Goal: Find specific page/section: Find specific page/section

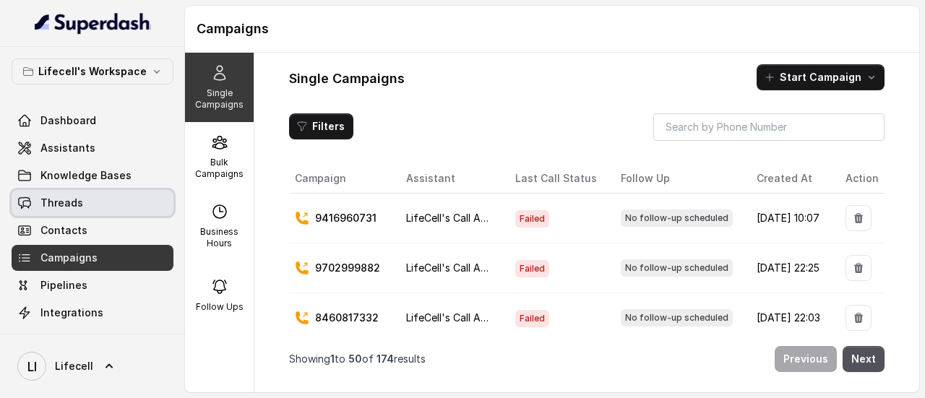
click at [81, 197] on link "Threads" at bounding box center [93, 203] width 162 height 26
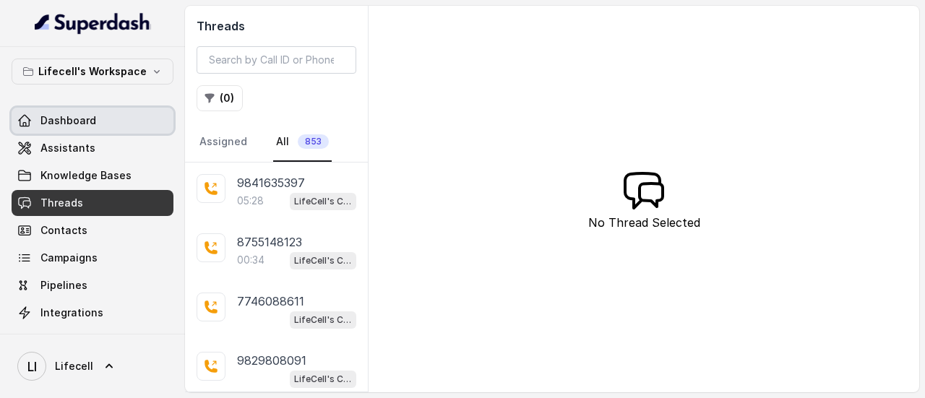
click at [93, 122] on link "Dashboard" at bounding box center [93, 121] width 162 height 26
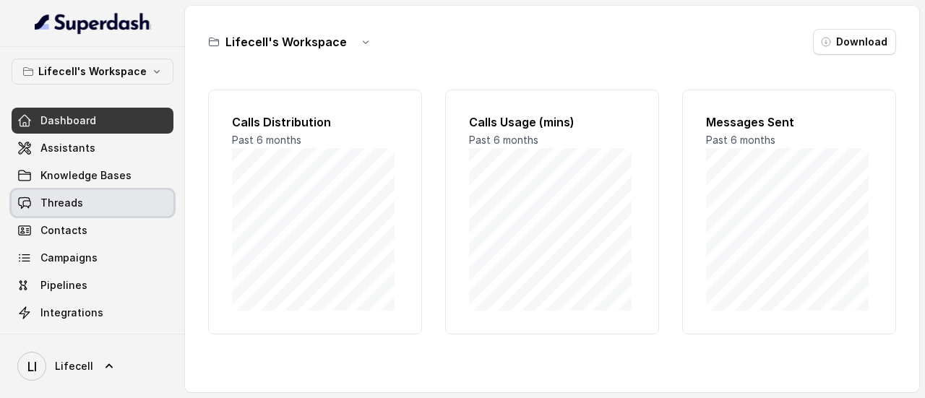
click at [65, 205] on span "Threads" at bounding box center [61, 203] width 43 height 14
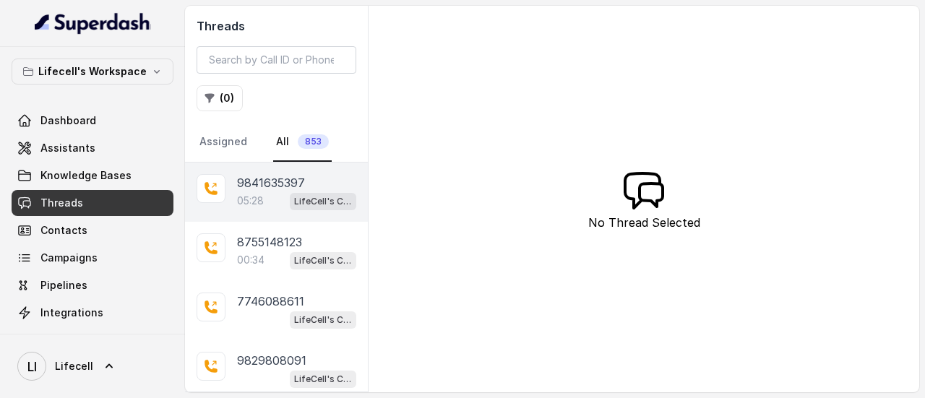
click at [282, 181] on p "9841635397" at bounding box center [271, 182] width 68 height 17
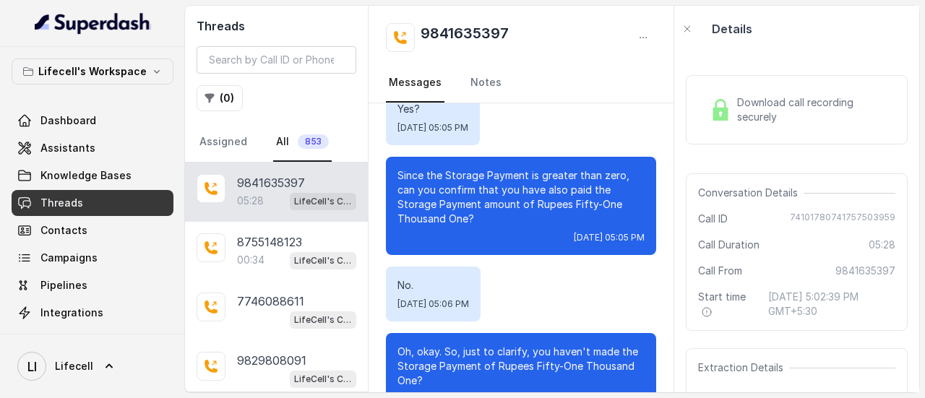
scroll to position [2288, 0]
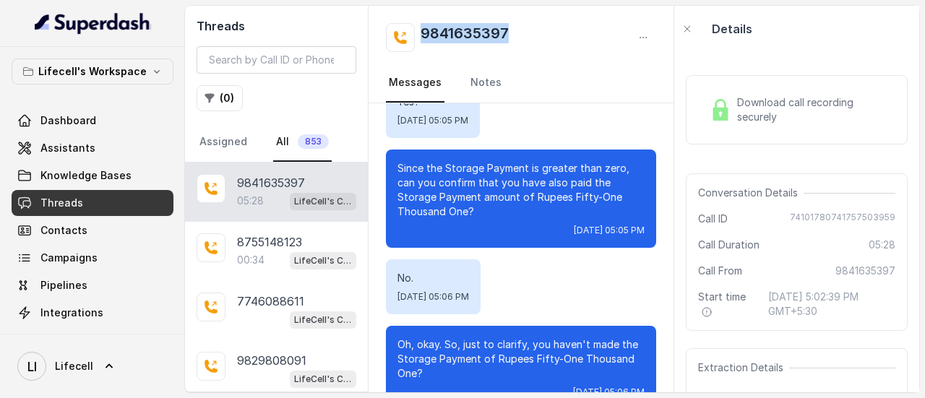
drag, startPoint x: 515, startPoint y: 28, endPoint x: 419, endPoint y: 36, distance: 95.8
click at [419, 36] on div "9841635397" at bounding box center [521, 37] width 270 height 29
copy h2 "9841635397"
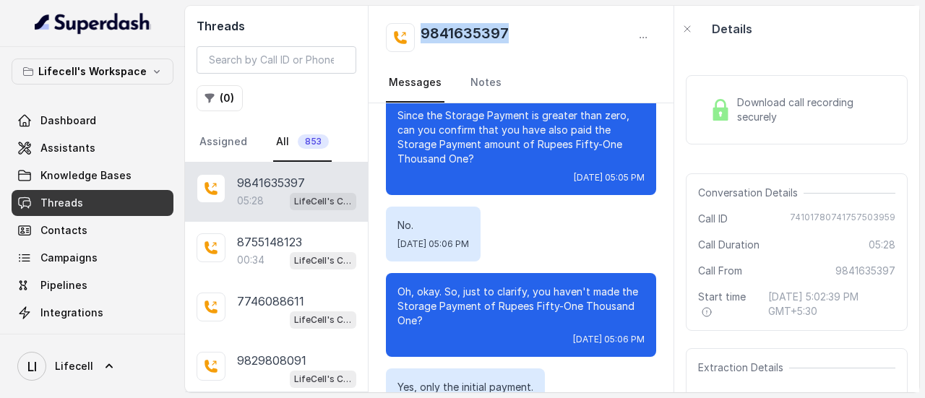
scroll to position [2333, 0]
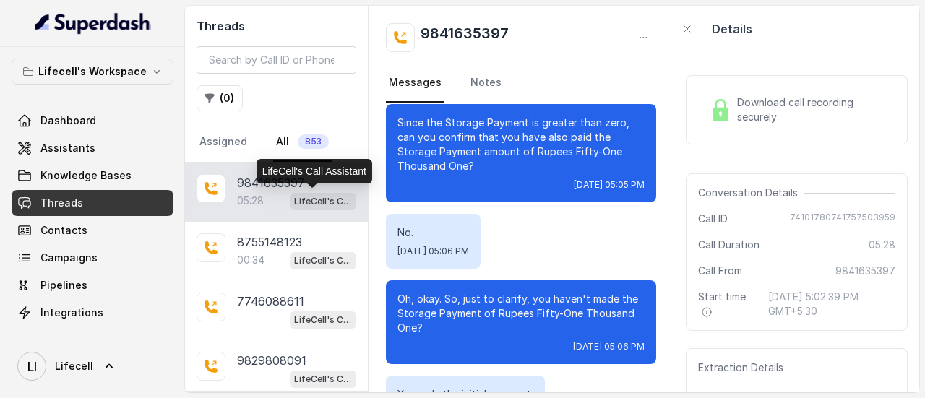
click at [262, 183] on div "LifeCell's Call Assistant" at bounding box center [315, 171] width 116 height 25
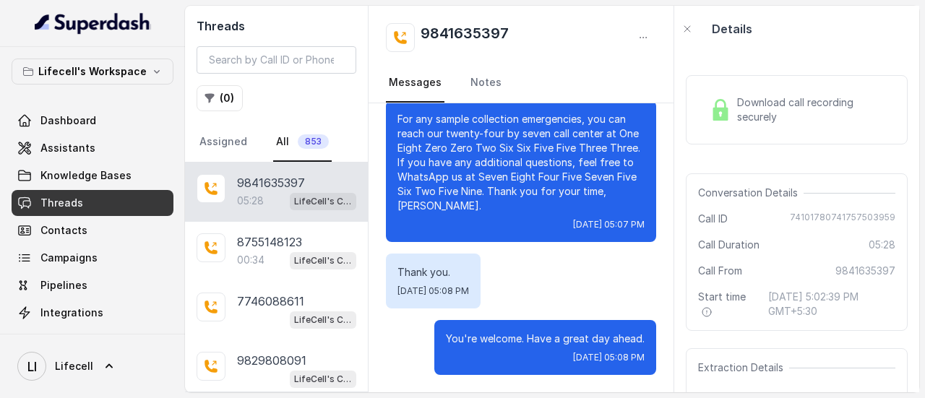
scroll to position [3837, 0]
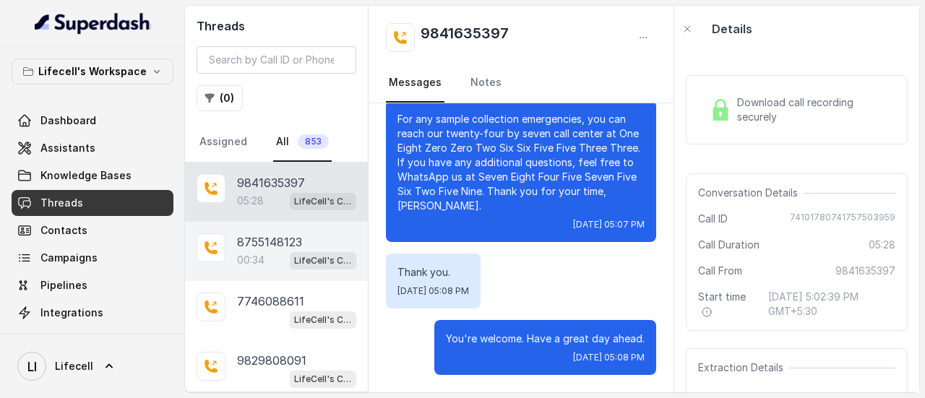
click at [243, 242] on p "8755148123" at bounding box center [269, 242] width 65 height 17
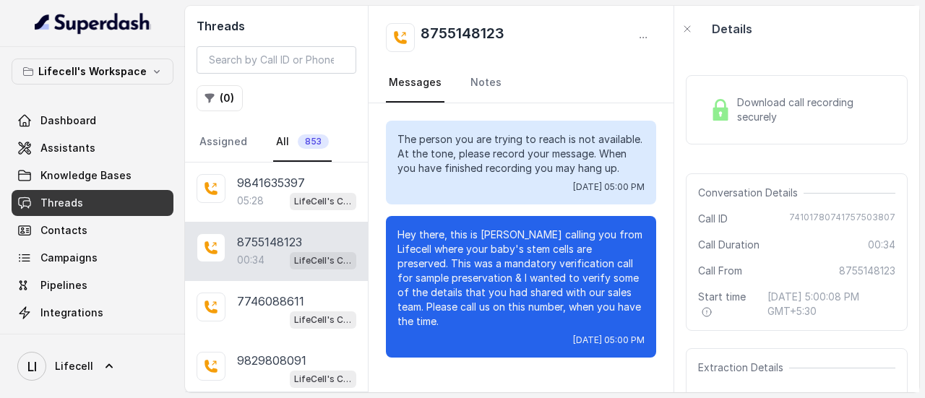
scroll to position [202, 0]
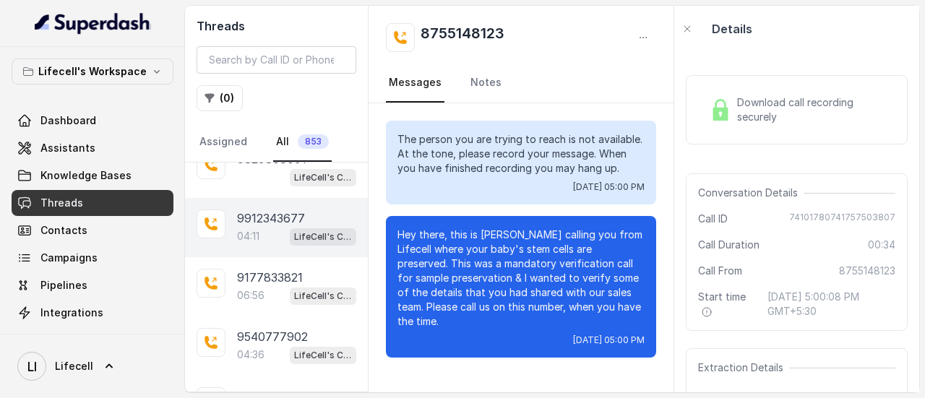
click at [271, 218] on p "9912343677" at bounding box center [271, 218] width 68 height 17
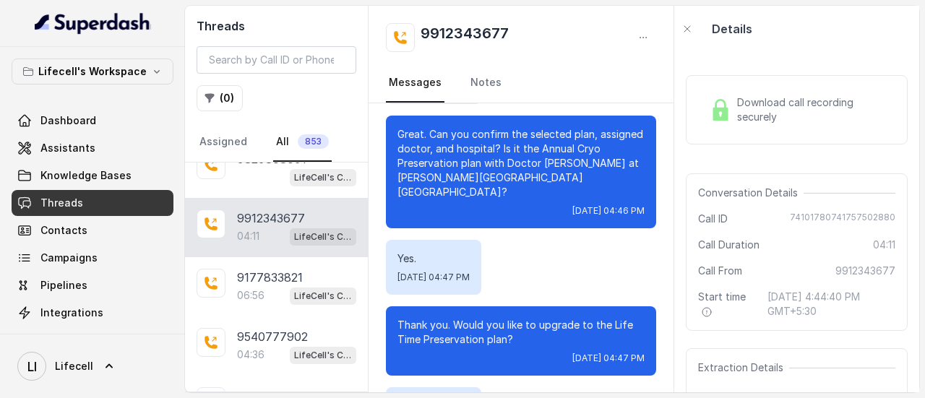
scroll to position [1656, 0]
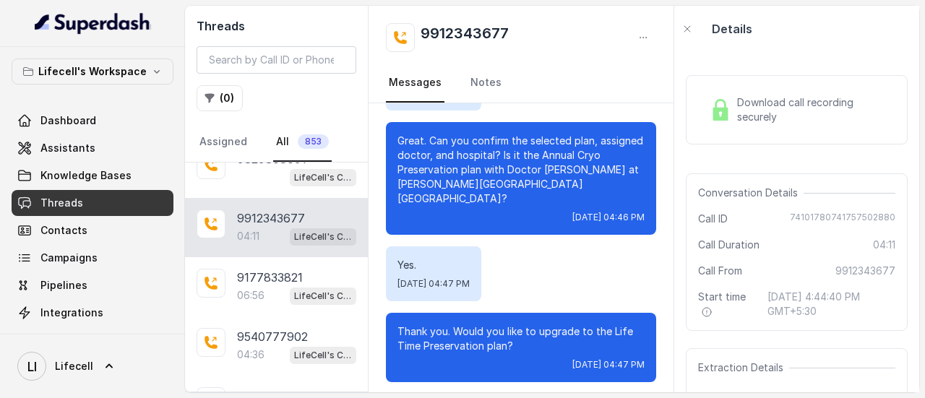
click at [668, 264] on div "9912343677 Messages Notes Hello. [DATE] 04:44 PM Hi there. This is Aarohi from …" at bounding box center [522, 199] width 306 height 387
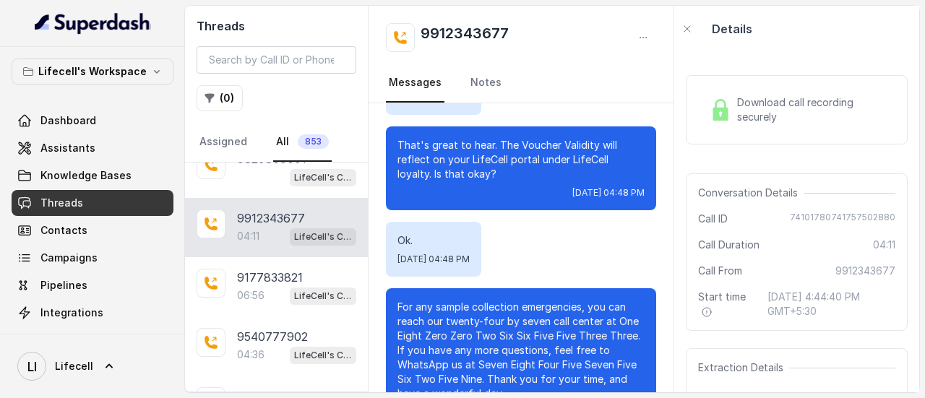
scroll to position [2978, 0]
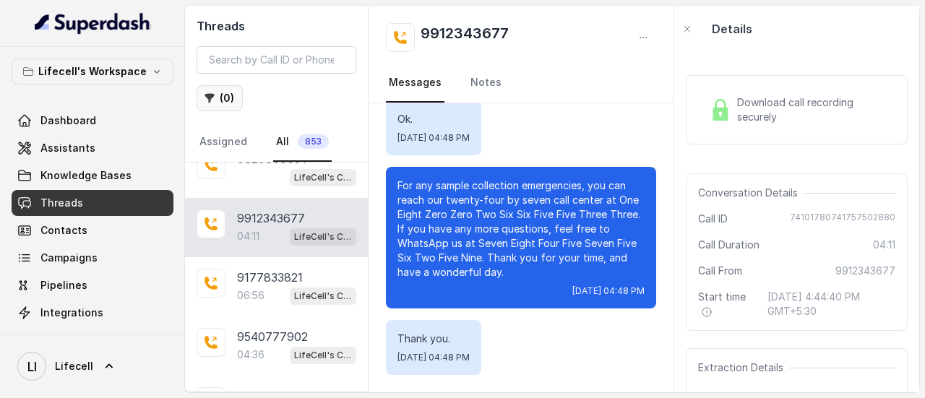
click at [218, 96] on button "( 0 )" at bounding box center [220, 98] width 46 height 26
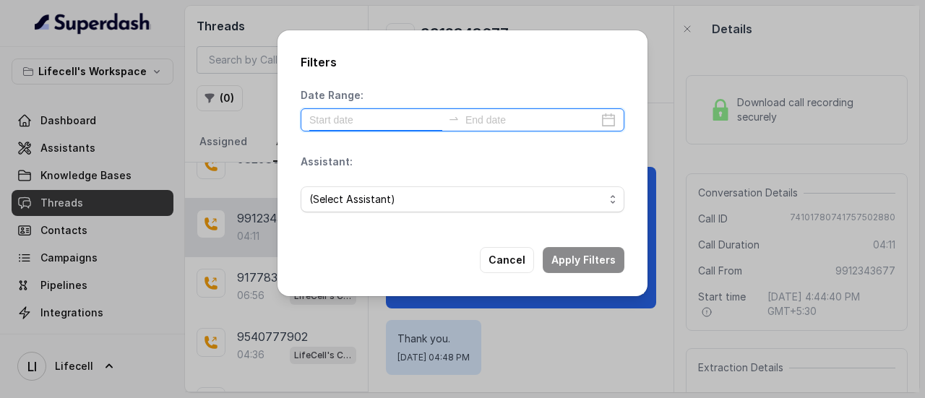
click at [399, 125] on input at bounding box center [375, 120] width 133 height 16
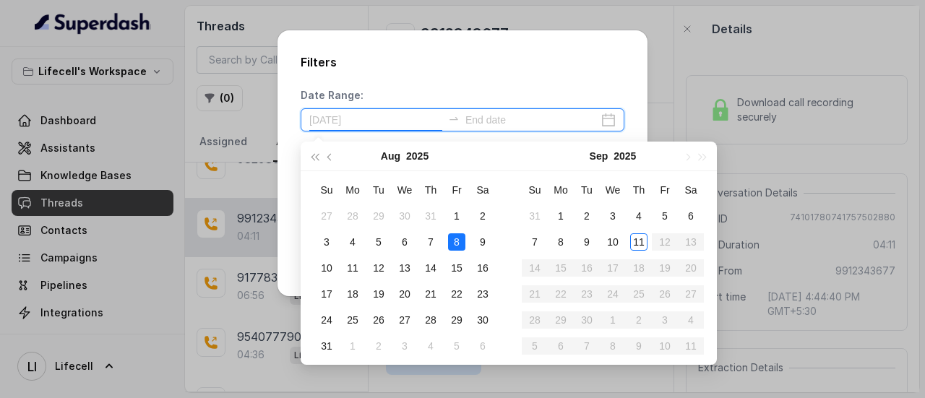
type input "[DATE]"
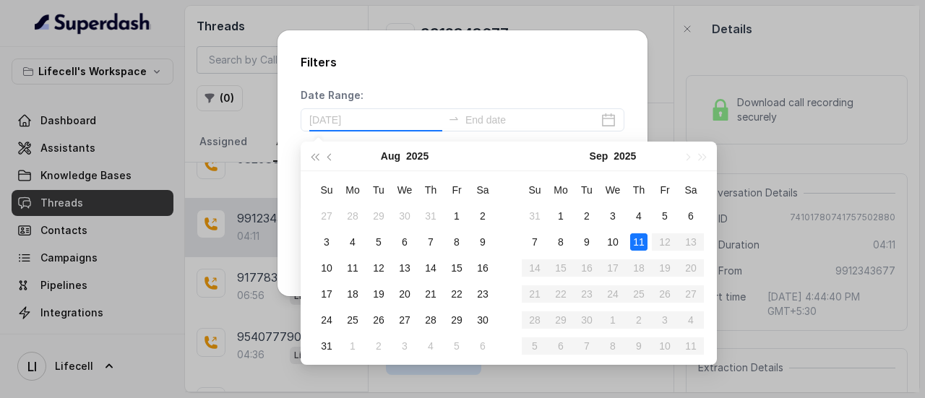
click at [643, 235] on div "11" at bounding box center [638, 242] width 17 height 17
type input "[DATE]"
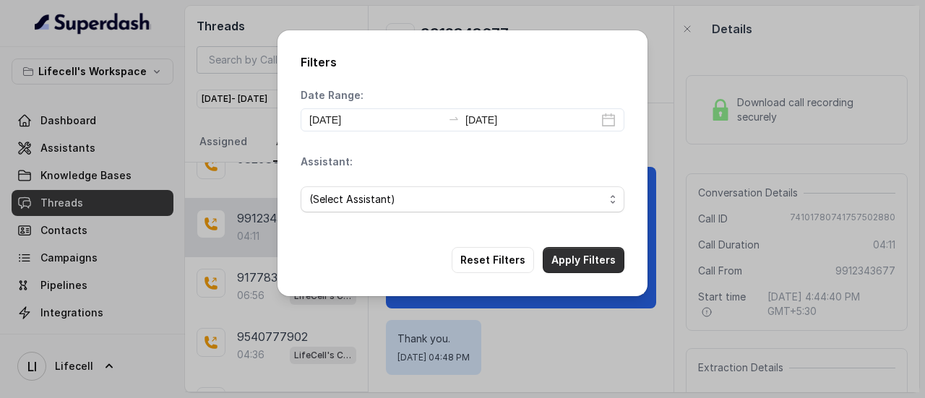
click at [579, 263] on button "Apply Filters" at bounding box center [584, 260] width 82 height 26
